Goal: Navigation & Orientation: Find specific page/section

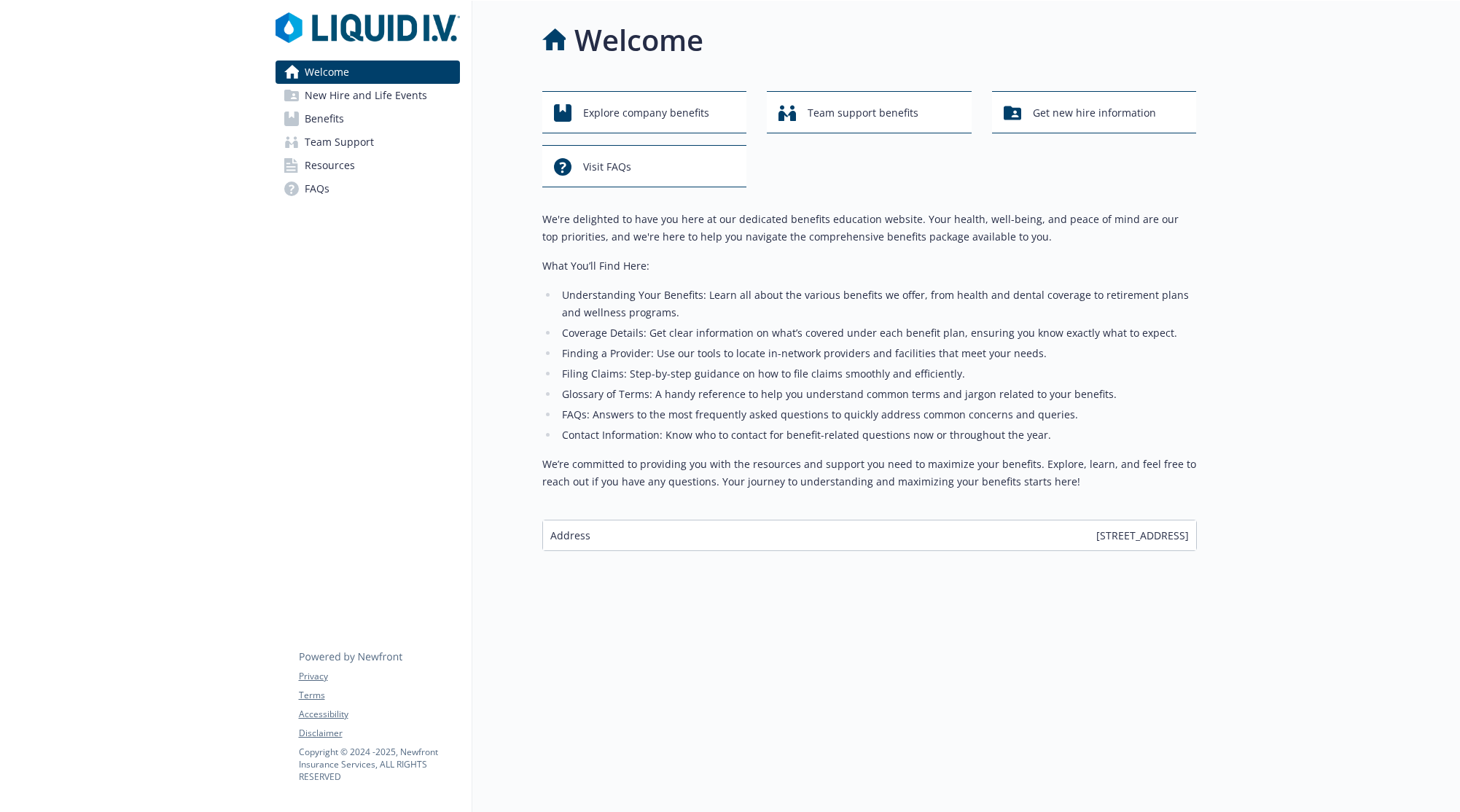
click at [1297, 293] on div at bounding box center [1328, 407] width 264 height 812
click at [324, 279] on div "Welcome New Hire and Life Events Benefits Team Support Resources FAQs Privacy T…" at bounding box center [368, 407] width 209 height 812
